Goal: Information Seeking & Learning: Find specific fact

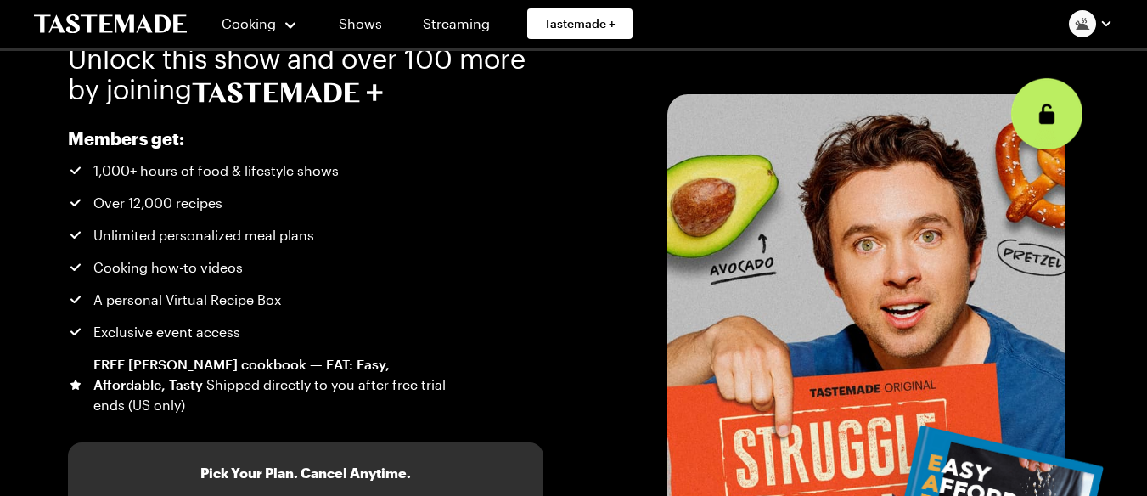
scroll to position [24, 0]
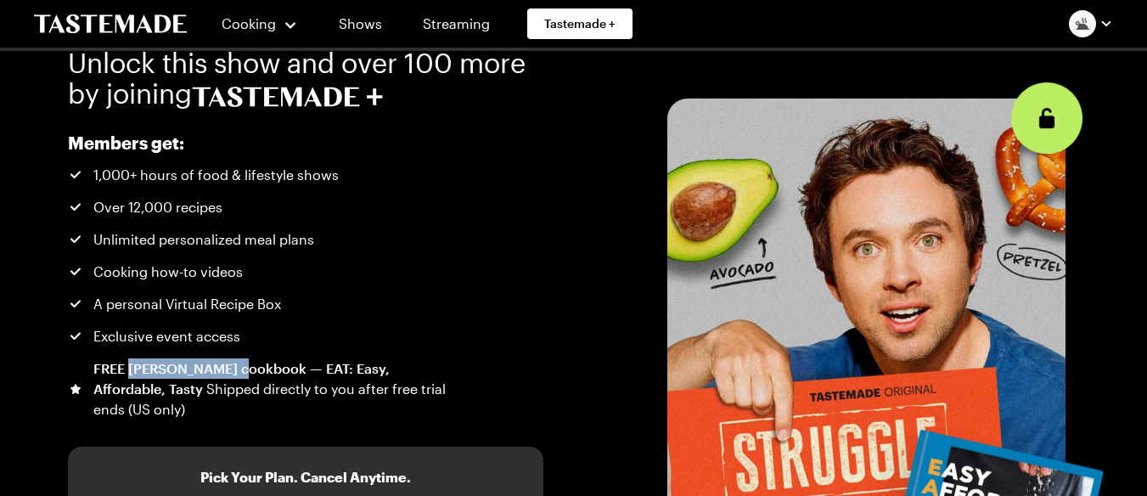
drag, startPoint x: 129, startPoint y: 368, endPoint x: 231, endPoint y: 366, distance: 101.9
click at [231, 366] on div "FREE [PERSON_NAME] cookbook — EAT: Easy, Affordable, Tasty Shipped directly to …" at bounding box center [270, 388] width 355 height 61
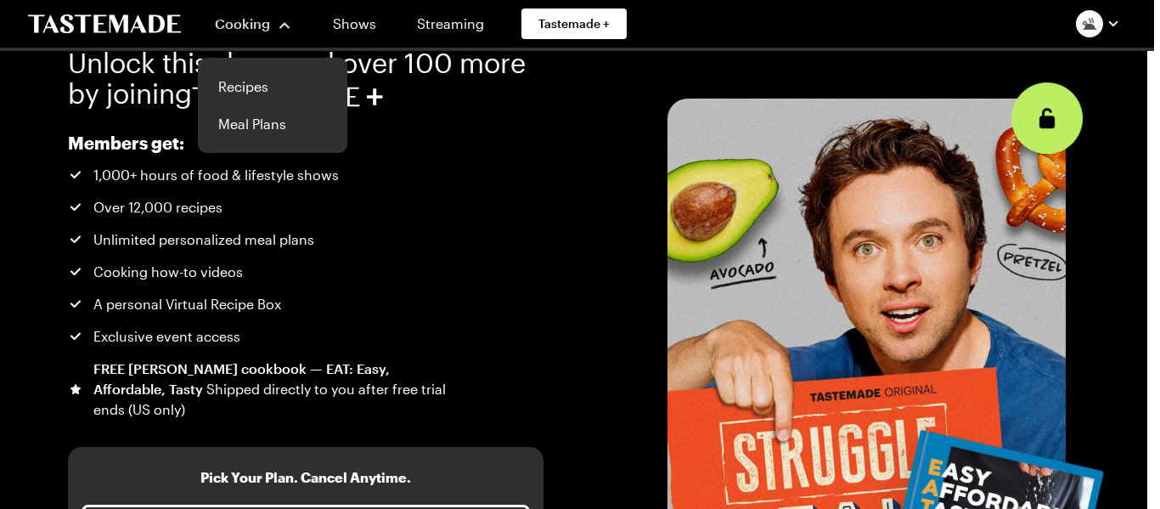
click at [268, 24] on span "Cooking" at bounding box center [242, 23] width 55 height 16
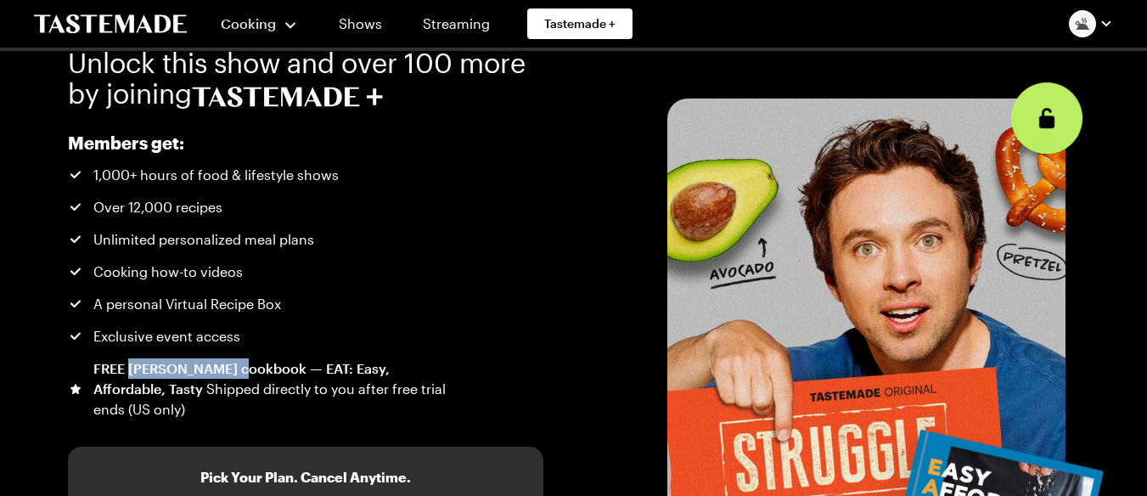
click at [268, 24] on span "Cooking" at bounding box center [248, 23] width 55 height 16
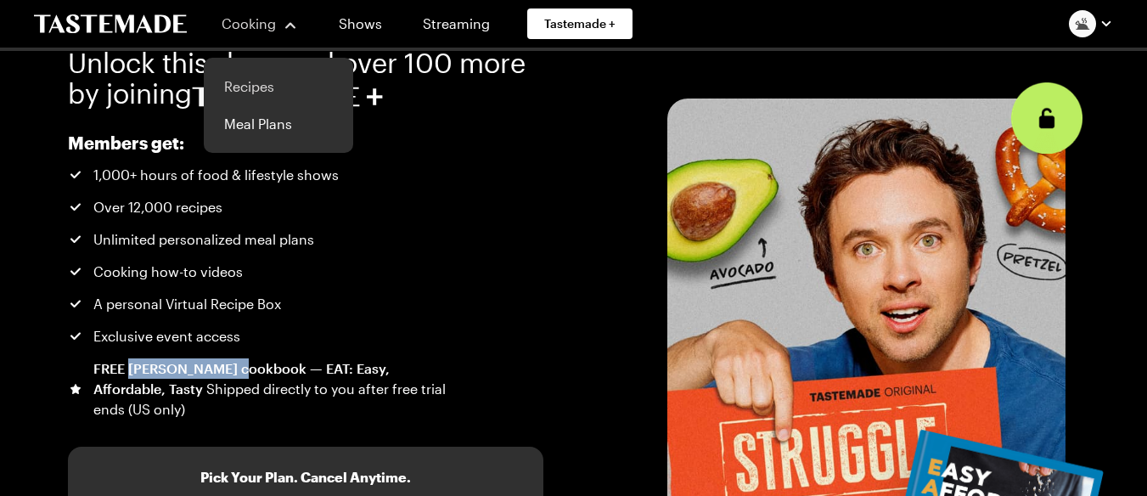
click at [247, 84] on link "Recipes" at bounding box center [278, 86] width 129 height 37
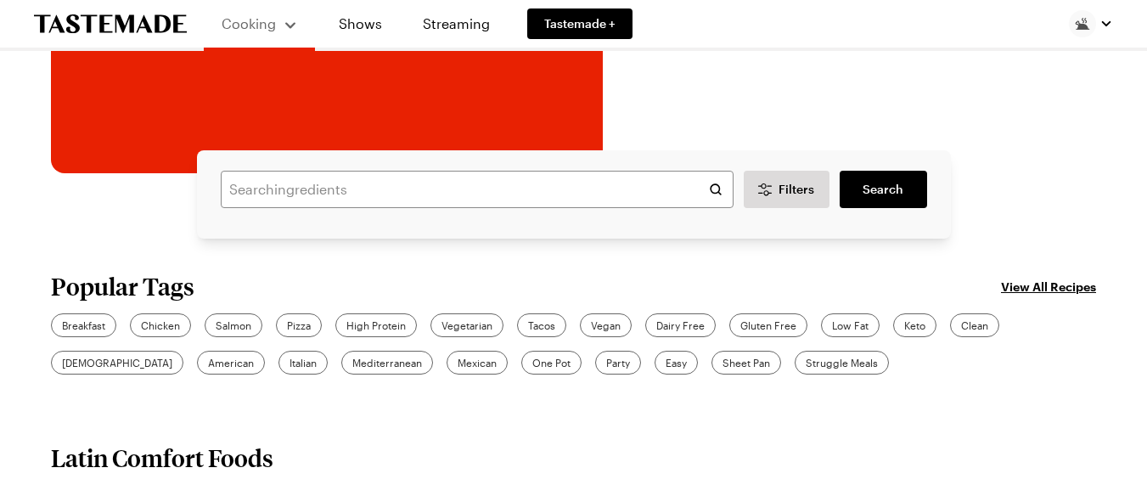
scroll to position [358, 0]
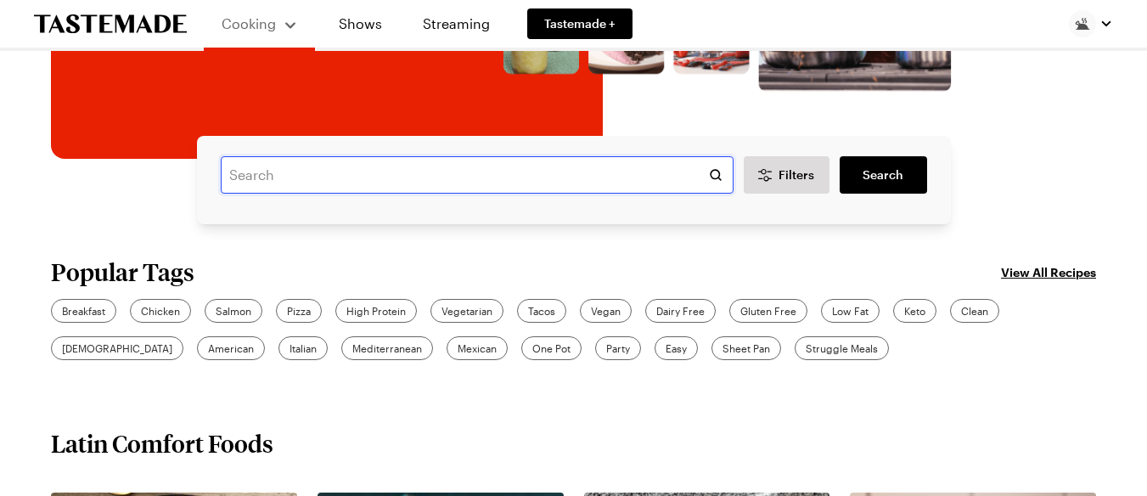
click at [345, 175] on input "text" at bounding box center [477, 174] width 513 height 37
type input "ramen"
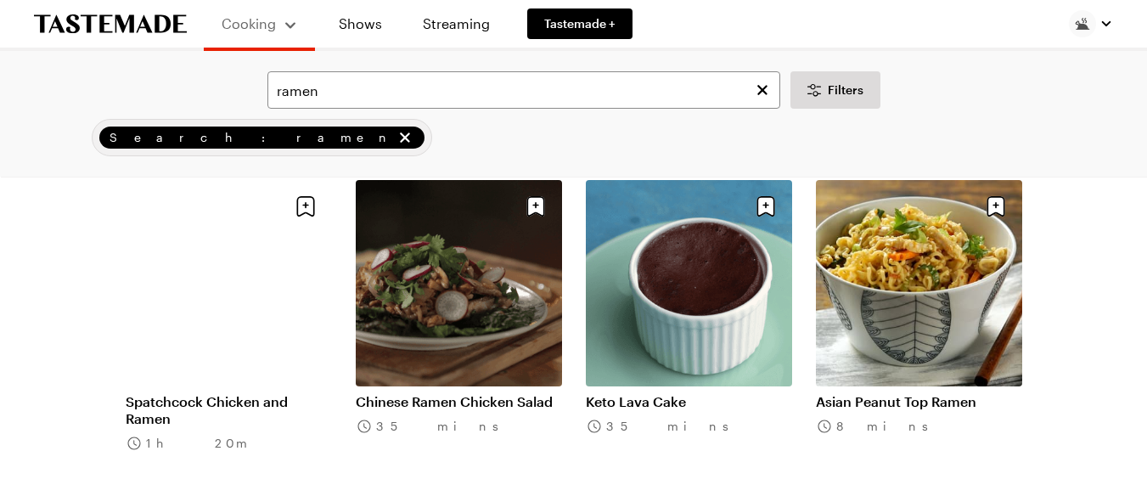
scroll to position [1855, 0]
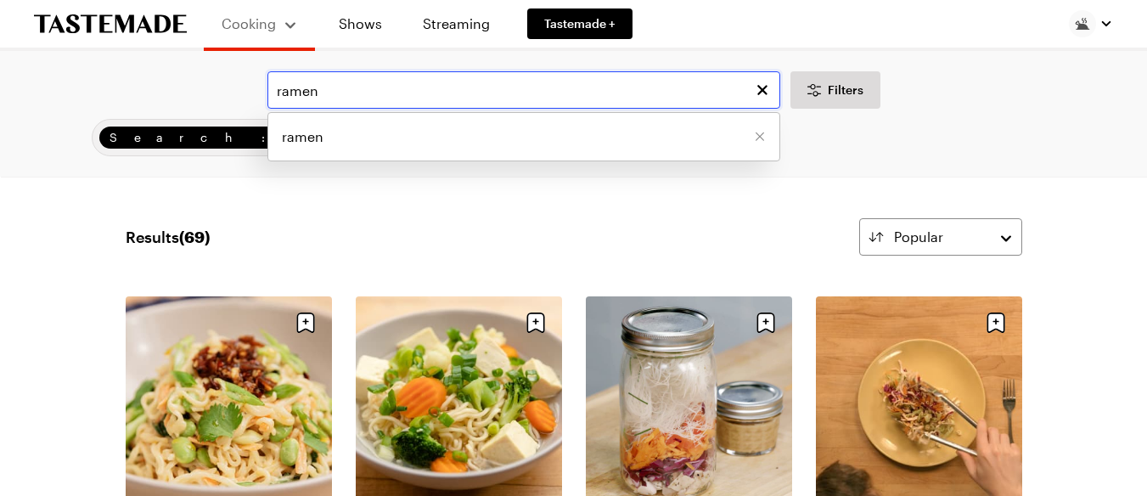
click at [281, 85] on input "ramen" at bounding box center [524, 89] width 513 height 37
click at [278, 87] on input "ramen" at bounding box center [524, 89] width 513 height 37
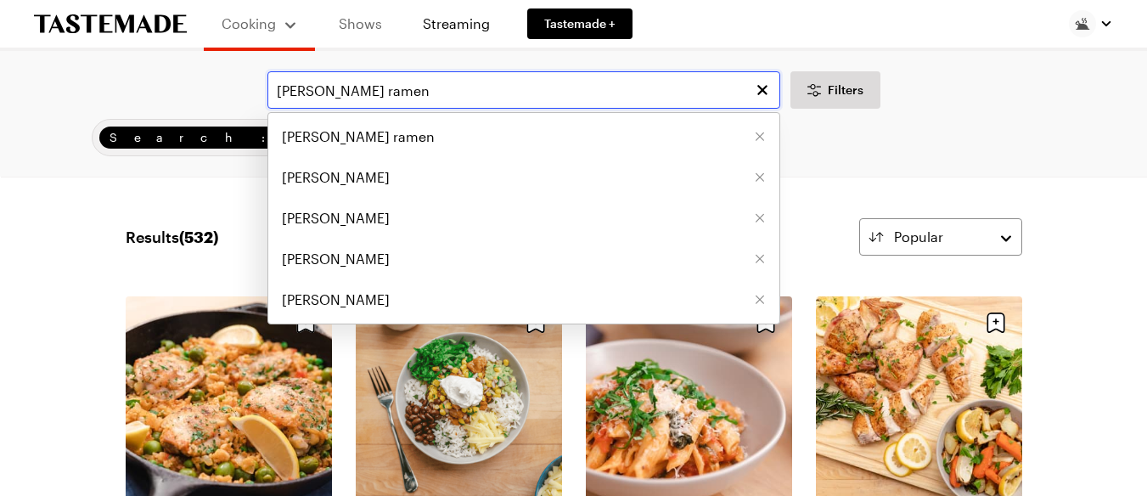
type input "[PERSON_NAME] ramen"
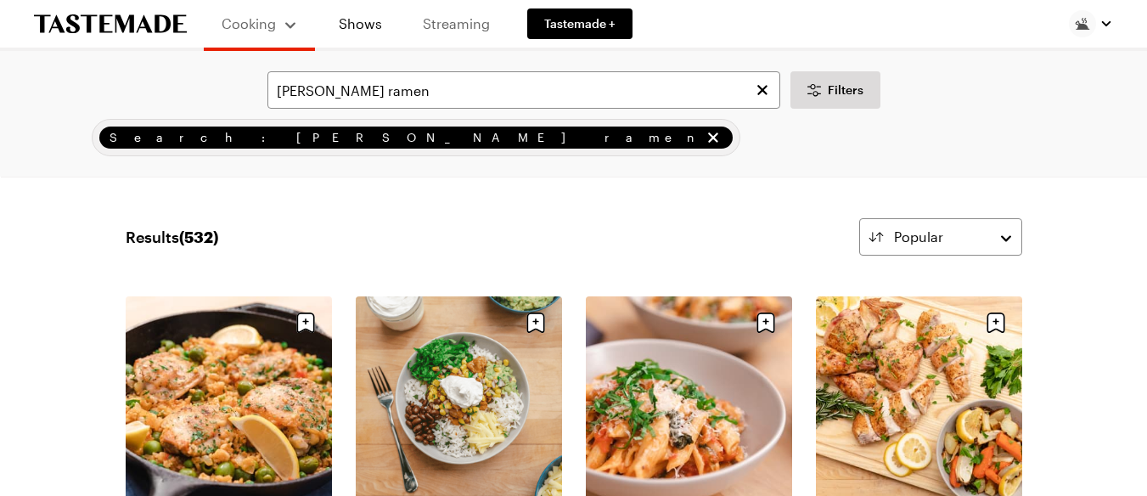
click at [448, 18] on link "Streaming" at bounding box center [456, 24] width 101 height 48
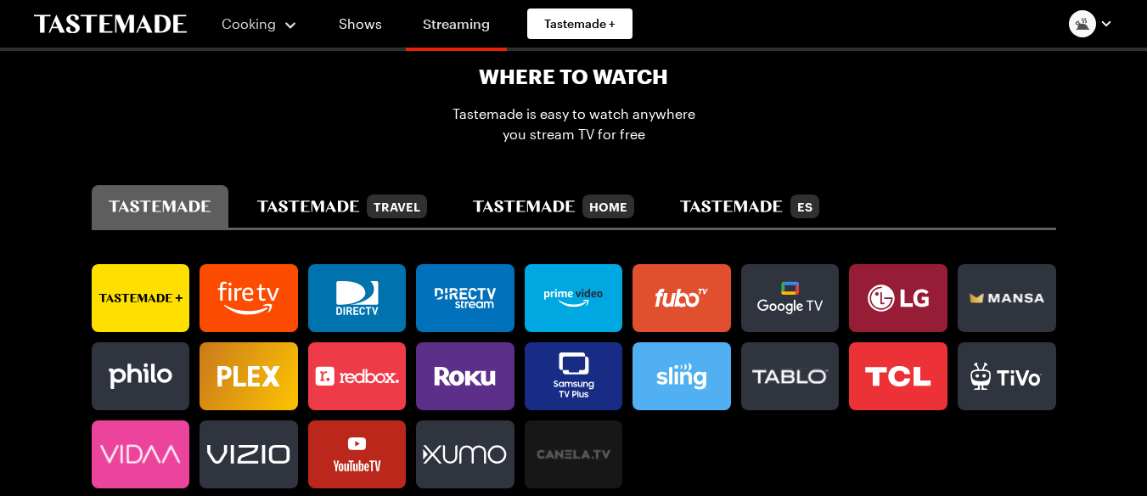
scroll to position [959, 0]
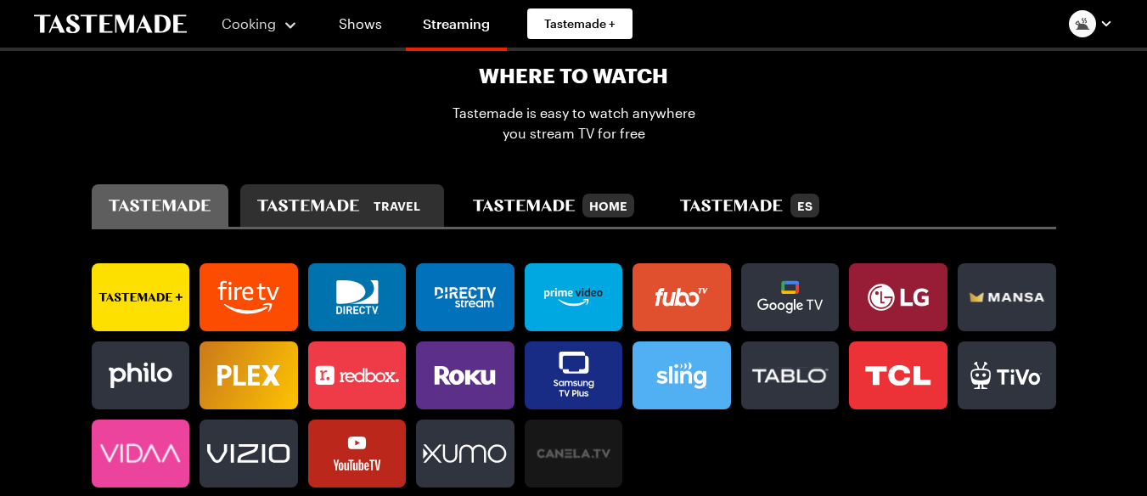
click at [285, 184] on button "Travel" at bounding box center [342, 205] width 204 height 42
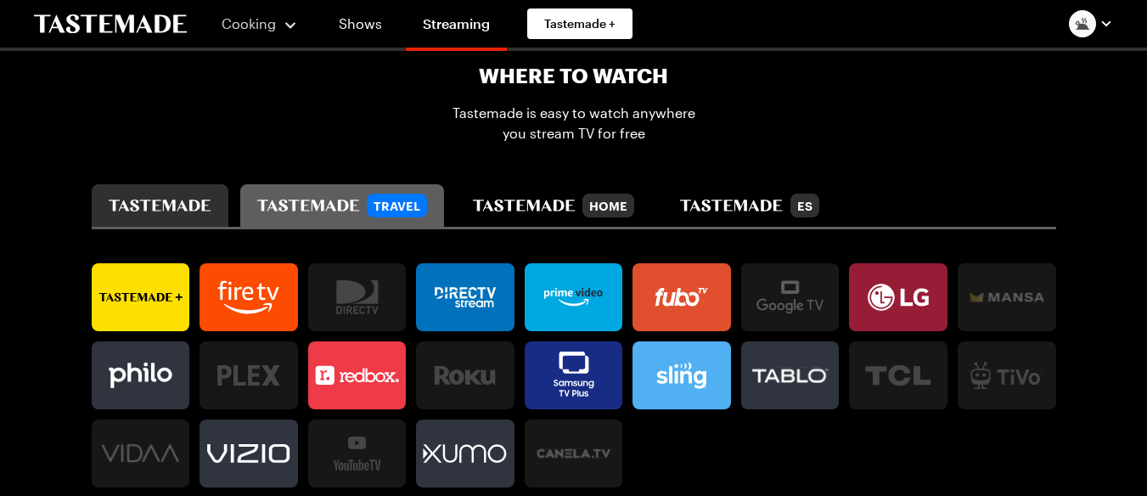
click at [179, 186] on button "tastemade" at bounding box center [160, 205] width 137 height 42
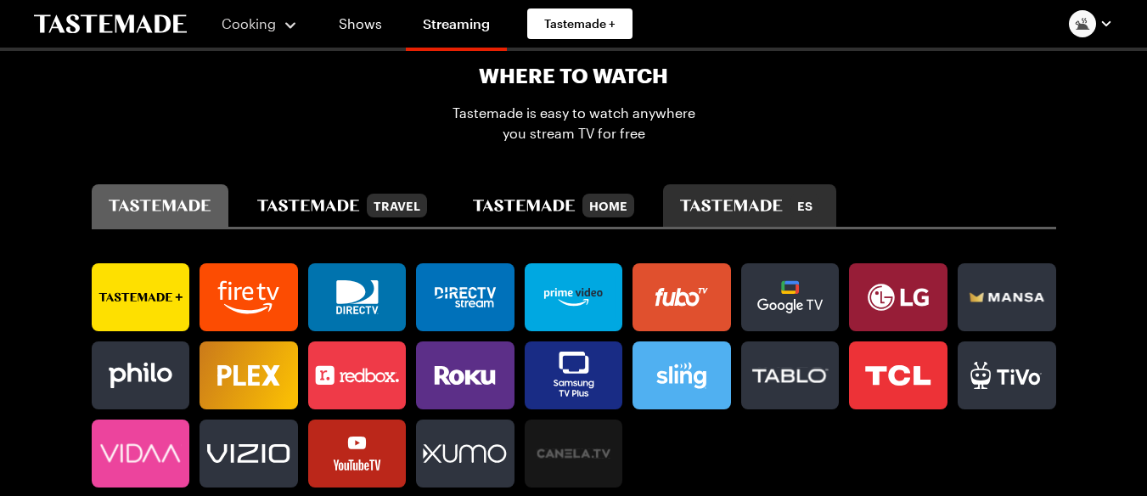
click at [705, 200] on icon "tastemade en español" at bounding box center [731, 206] width 103 height 12
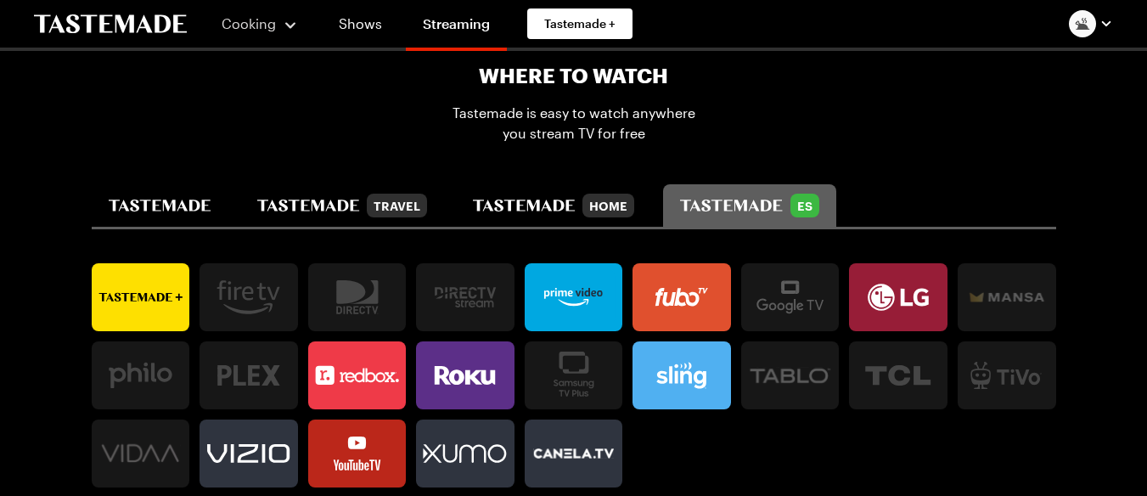
click at [468, 360] on icon at bounding box center [465, 375] width 99 height 34
